Goal: Information Seeking & Learning: Learn about a topic

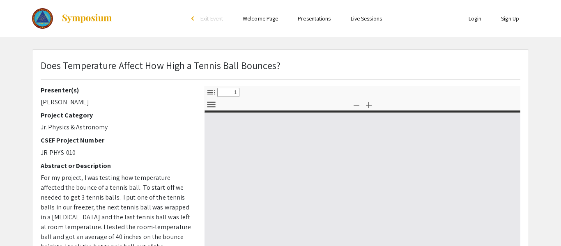
select select "custom"
type input "0"
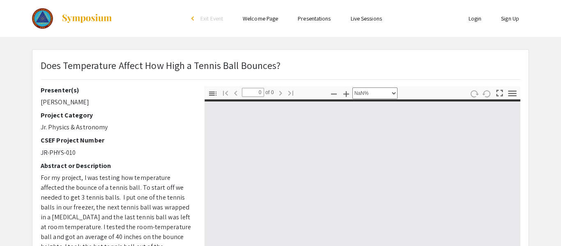
select select "auto"
type input "1"
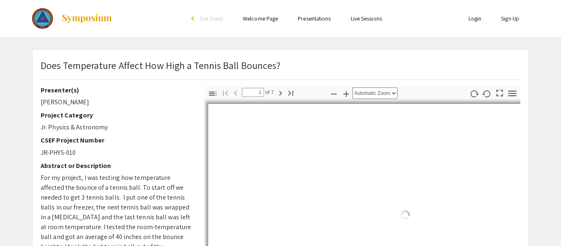
select select "auto"
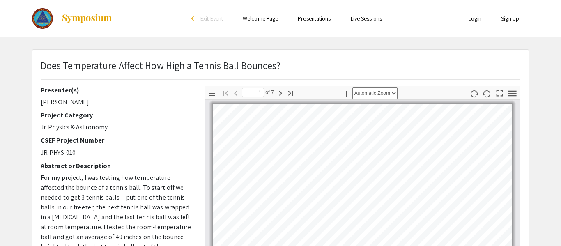
scroll to position [1, 0]
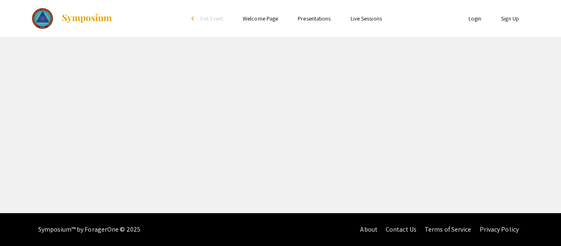
select select "custom"
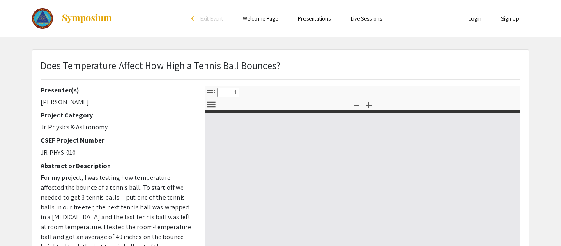
type input "0"
select select "custom"
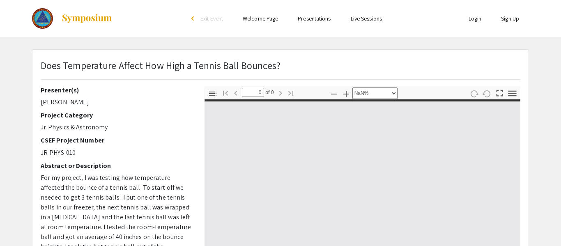
type input "1"
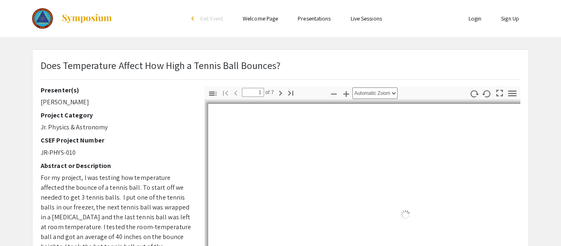
select select "auto"
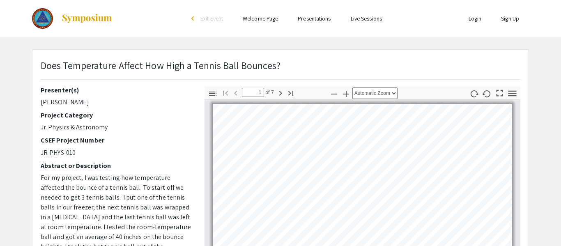
scroll to position [1, 0]
click at [97, 2] on div at bounding box center [114, 18] width 164 height 37
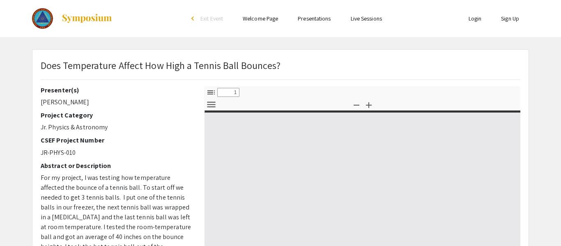
select select "custom"
type input "0"
select select "custom"
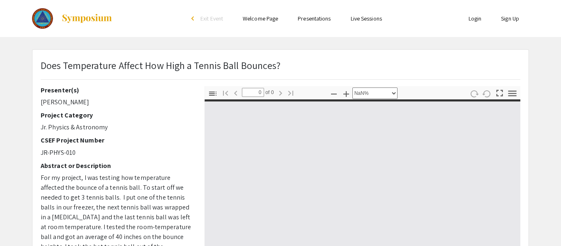
type input "1"
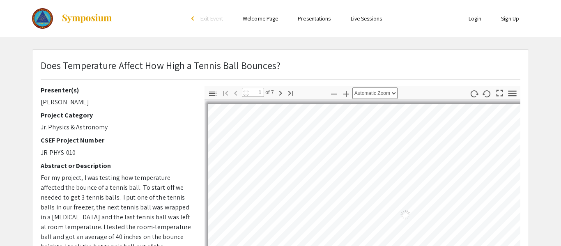
select select "auto"
